Goal: Information Seeking & Learning: Learn about a topic

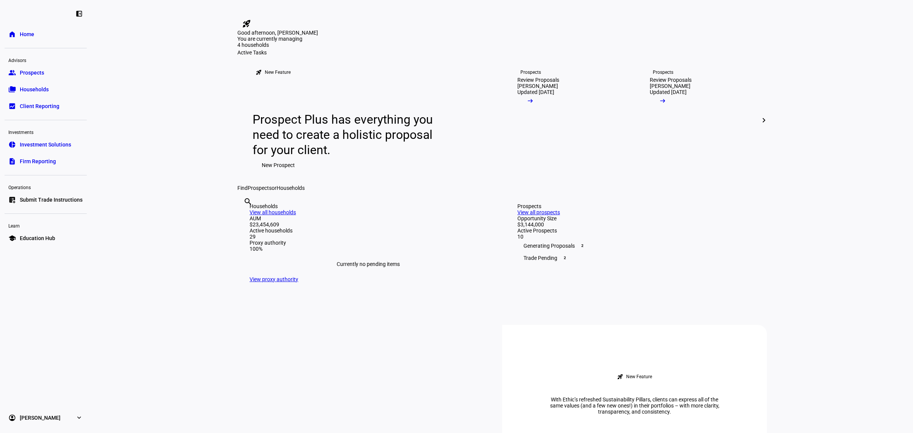
click at [30, 75] on span "Prospects" at bounding box center [32, 73] width 24 height 8
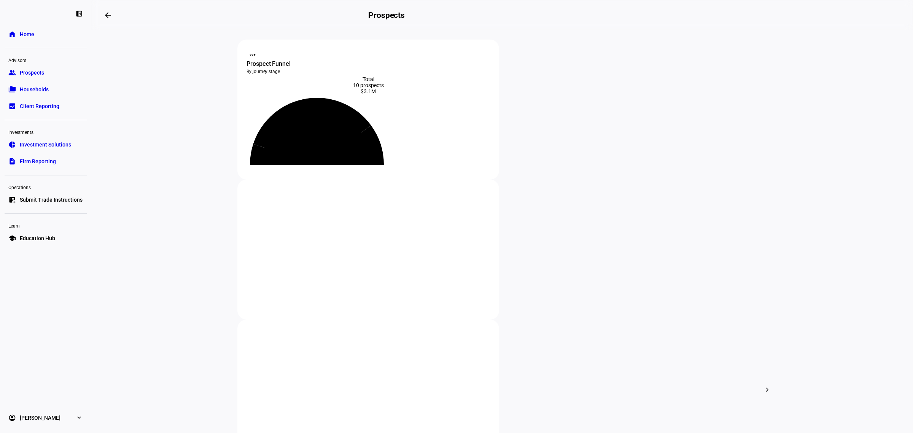
scroll to position [95, 0]
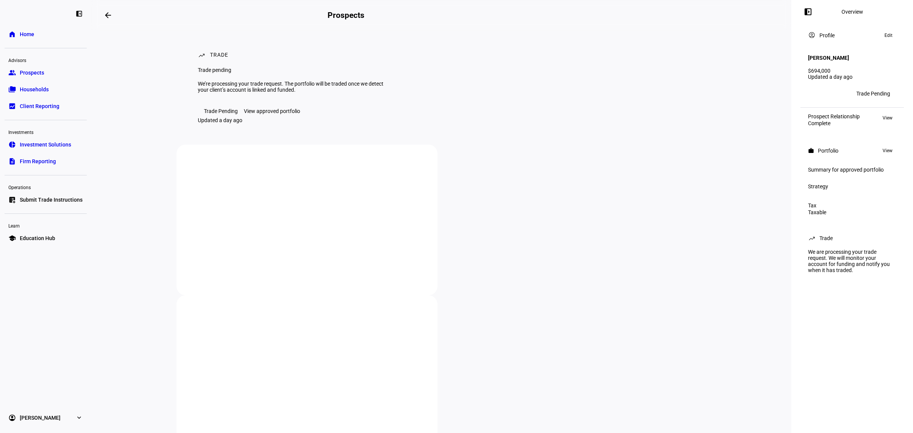
click at [278, 114] on div "View approved portfolio" at bounding box center [272, 111] width 56 height 6
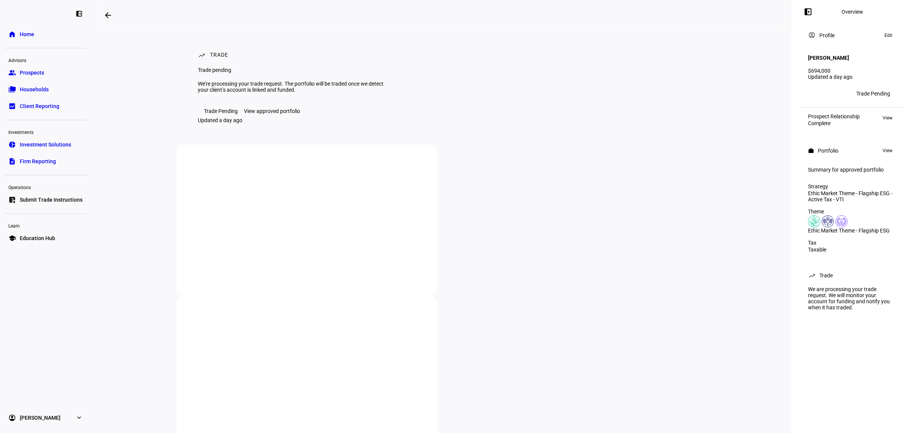
click at [269, 114] on div "View approved portfolio" at bounding box center [272, 111] width 56 height 6
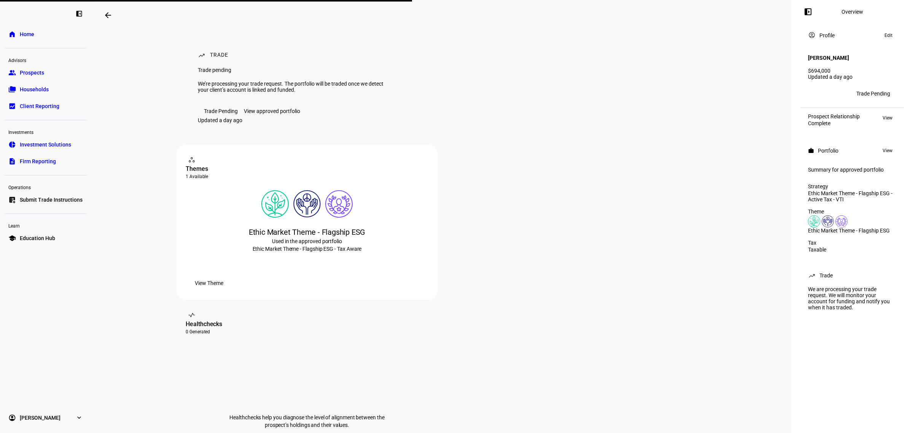
click at [278, 114] on div "View approved portfolio" at bounding box center [272, 111] width 56 height 6
click at [269, 114] on div "View approved portfolio" at bounding box center [272, 111] width 56 height 6
